Goal: Task Accomplishment & Management: Manage account settings

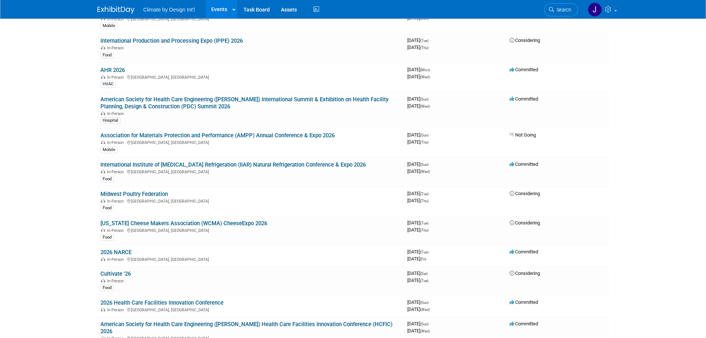
scroll to position [445, 0]
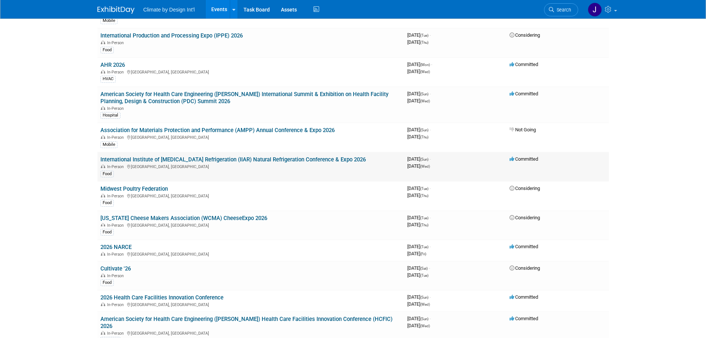
click at [210, 163] on div "In-Person San Antonio, TX" at bounding box center [250, 166] width 301 height 6
click at [268, 159] on link "International Institute of [MEDICAL_DATA] Refrigeration (IIAR) Natural Refriger…" at bounding box center [232, 159] width 265 height 7
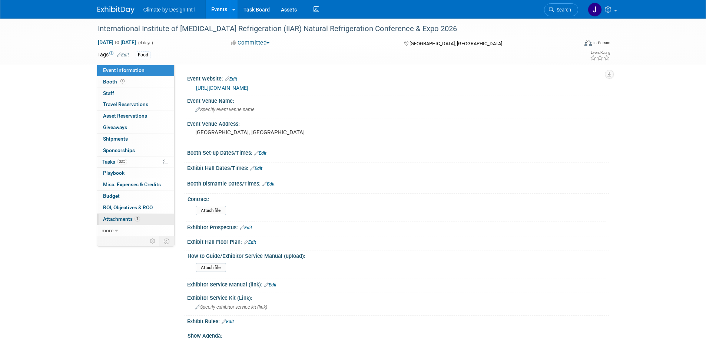
click at [123, 218] on span "Attachments 1" at bounding box center [121, 219] width 37 height 6
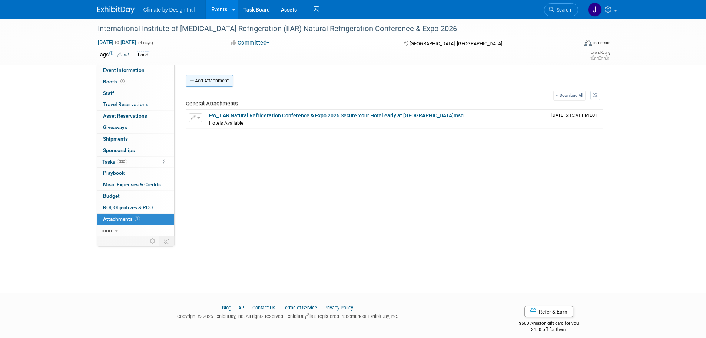
click at [205, 81] on button "Add Attachment" at bounding box center [209, 81] width 47 height 12
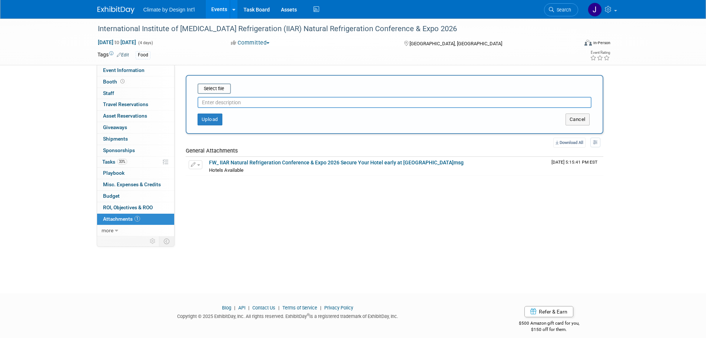
click at [42, 164] on div "International Institute of [MEDICAL_DATA] Refrigeration (IIAR) Natural Refriger…" at bounding box center [353, 149] width 706 height 261
click at [213, 120] on button "Upload" at bounding box center [209, 119] width 25 height 12
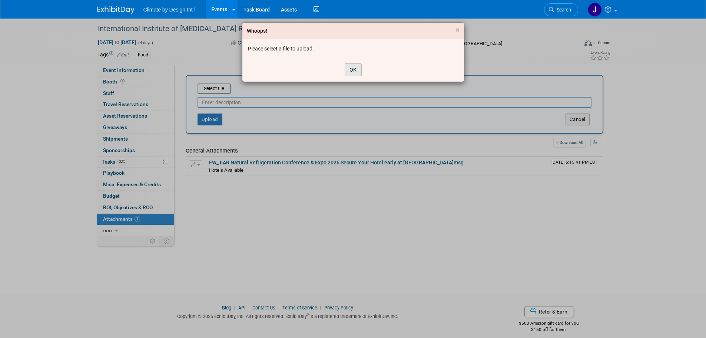
click at [352, 69] on button "OK" at bounding box center [353, 69] width 17 height 13
